Goal: Transaction & Acquisition: Purchase product/service

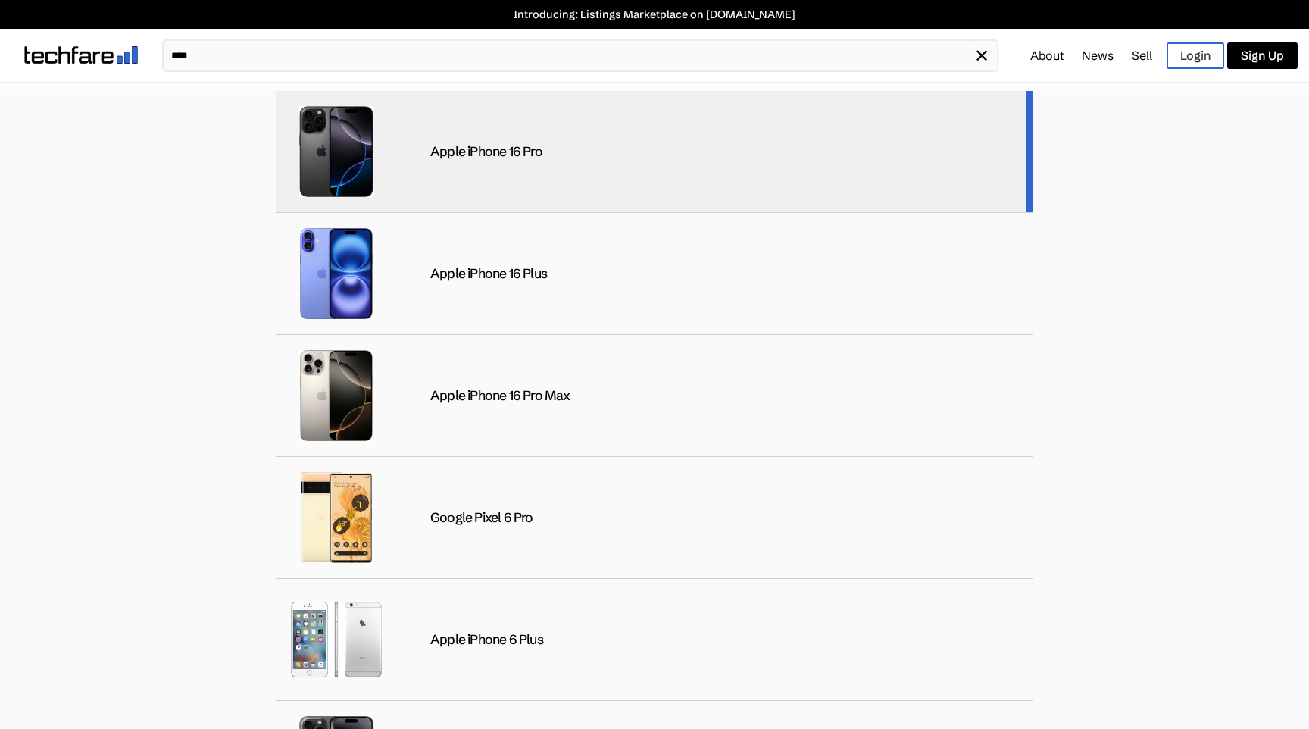
type input "****"
drag, startPoint x: 311, startPoint y: 164, endPoint x: 558, endPoint y: 433, distance: 364.7
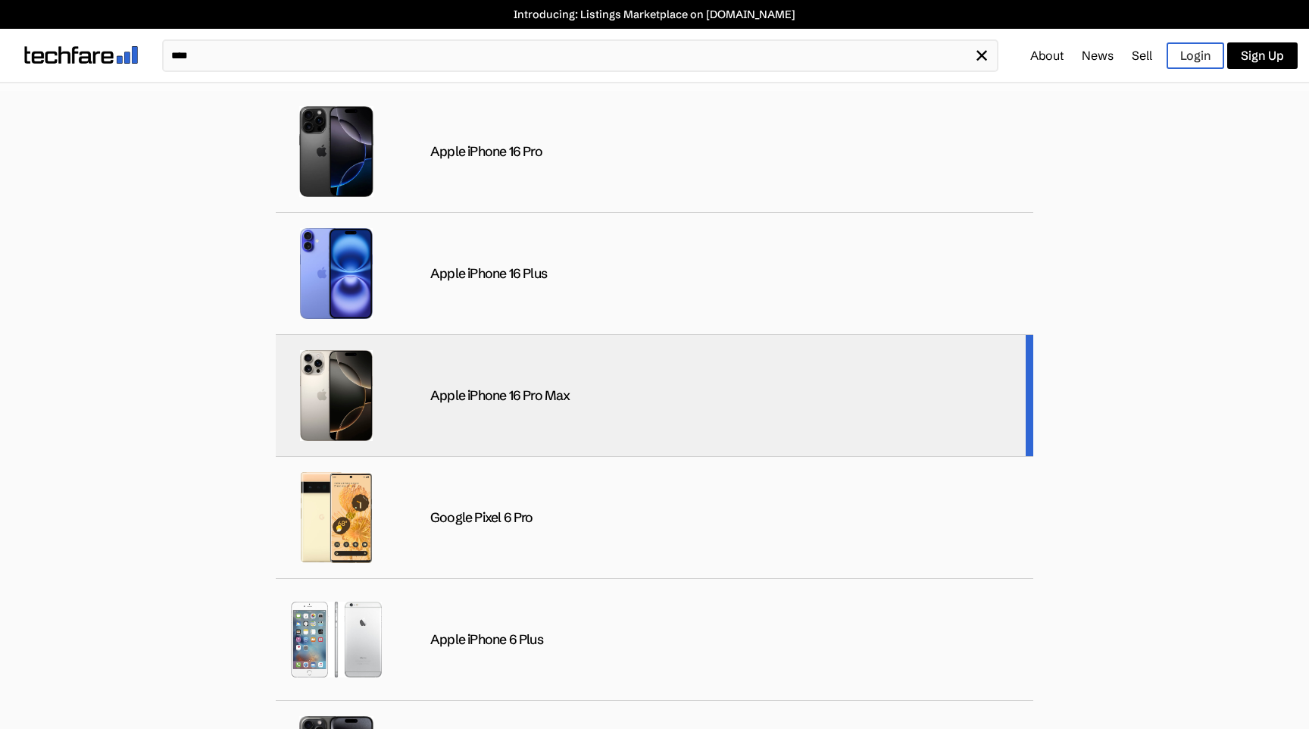
click at [602, 383] on div "Apple iPhone 16 Pro Max" at bounding box center [655, 396] width 758 height 122
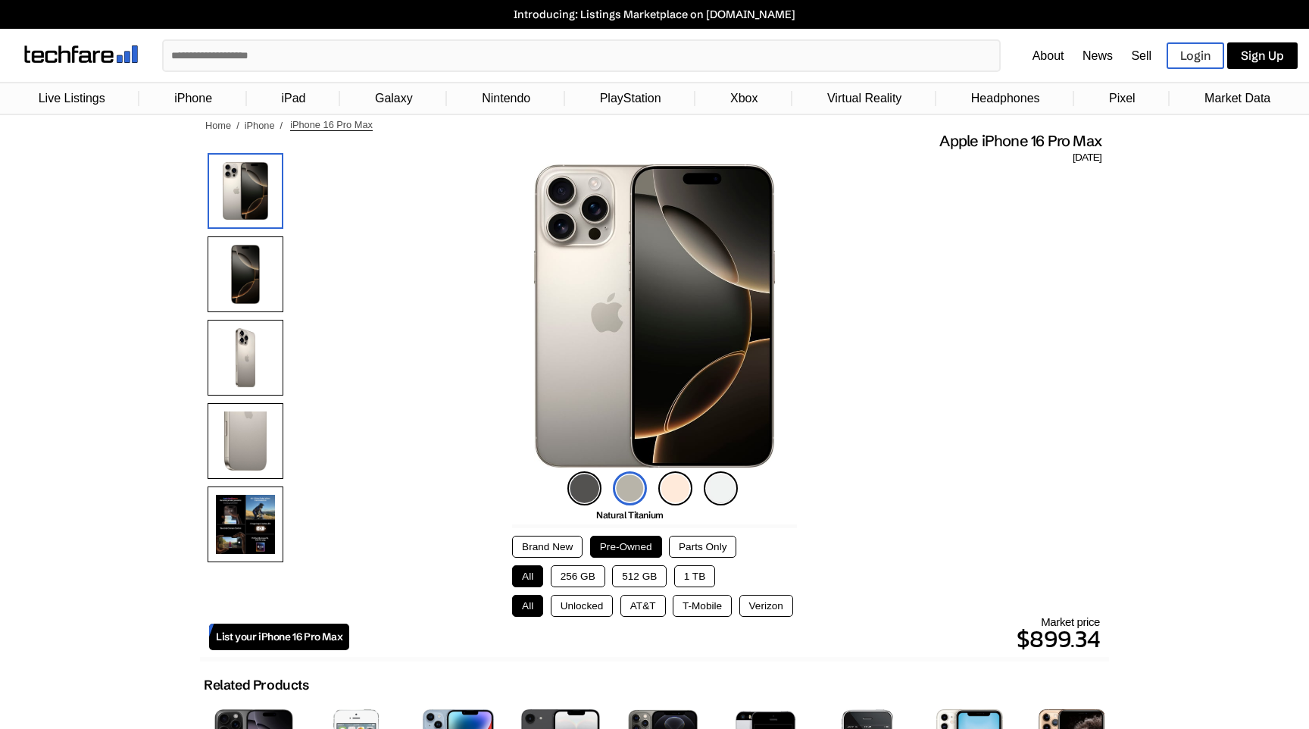
click at [681, 581] on button "1 TB" at bounding box center [694, 576] width 41 height 22
click at [574, 618] on div "Market price $972.82" at bounding box center [724, 636] width 751 height 42
click at [577, 599] on button "Unlocked" at bounding box center [582, 606] width 63 height 22
